Goal: Find specific page/section: Find specific page/section

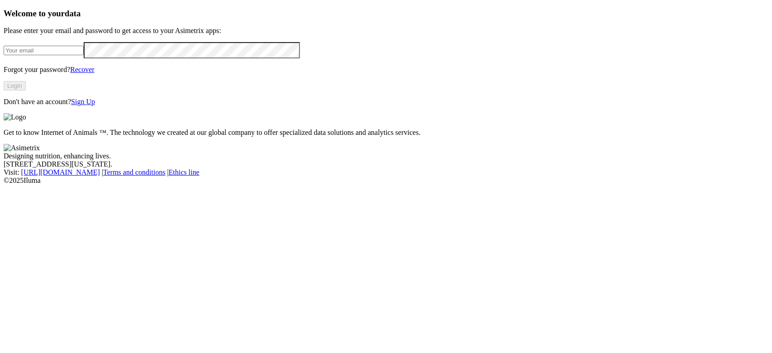
type input "eliana.giraldo@vantu.com.co"
click at [26, 90] on button "Login" at bounding box center [15, 86] width 22 height 10
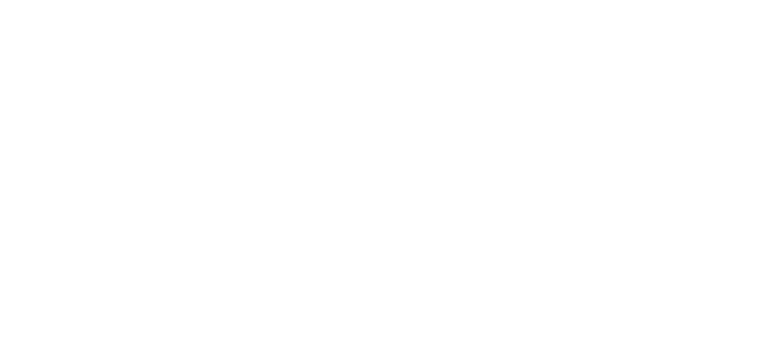
click at [653, 312] on div "NORAVES" at bounding box center [386, 319] width 765 height 15
